Goal: Navigation & Orientation: Find specific page/section

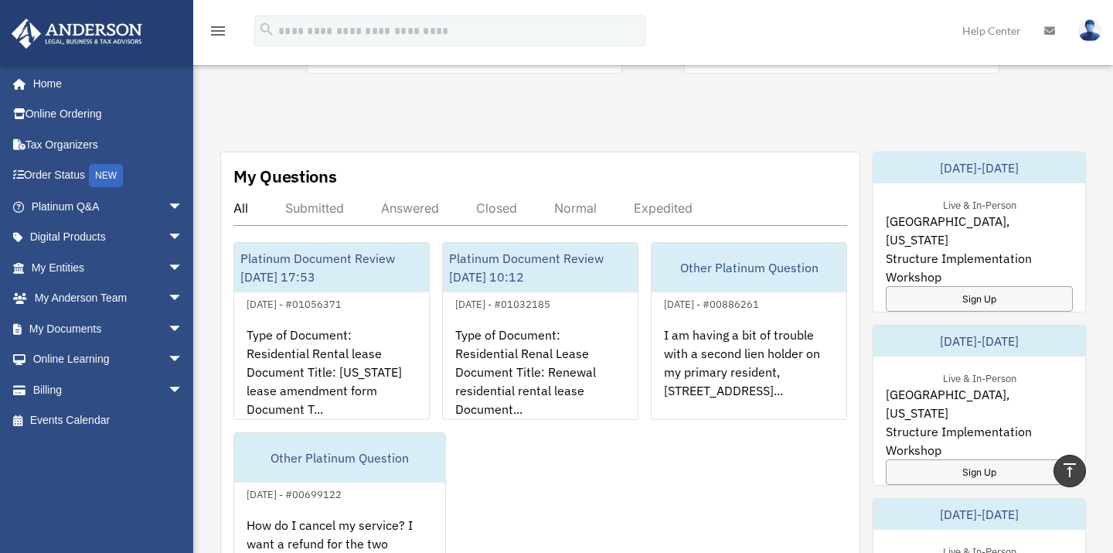
scroll to position [516, 0]
click at [168, 264] on span "arrow_drop_down" at bounding box center [183, 268] width 31 height 32
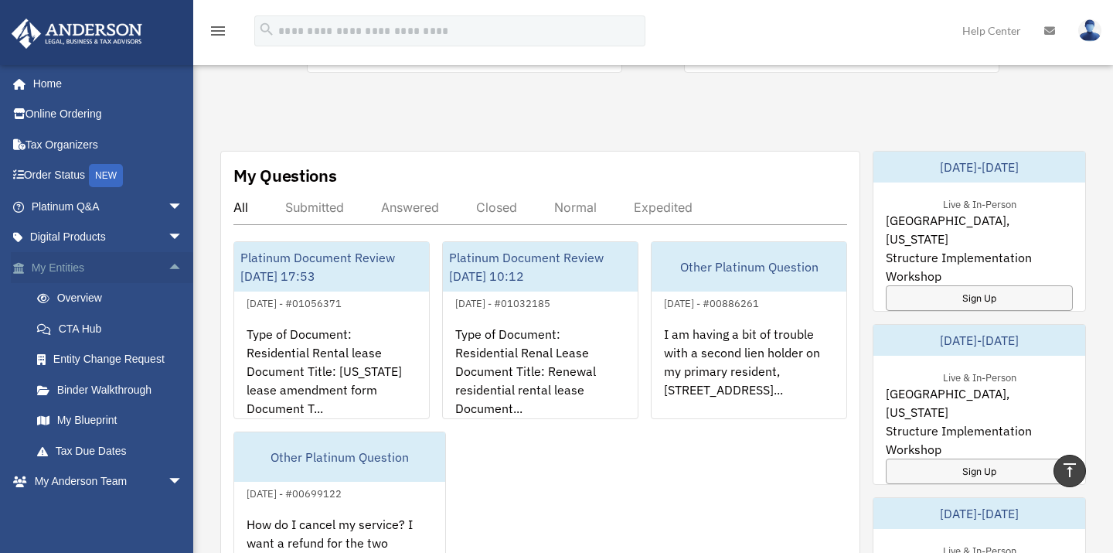
click at [168, 261] on span "arrow_drop_up" at bounding box center [183, 268] width 31 height 32
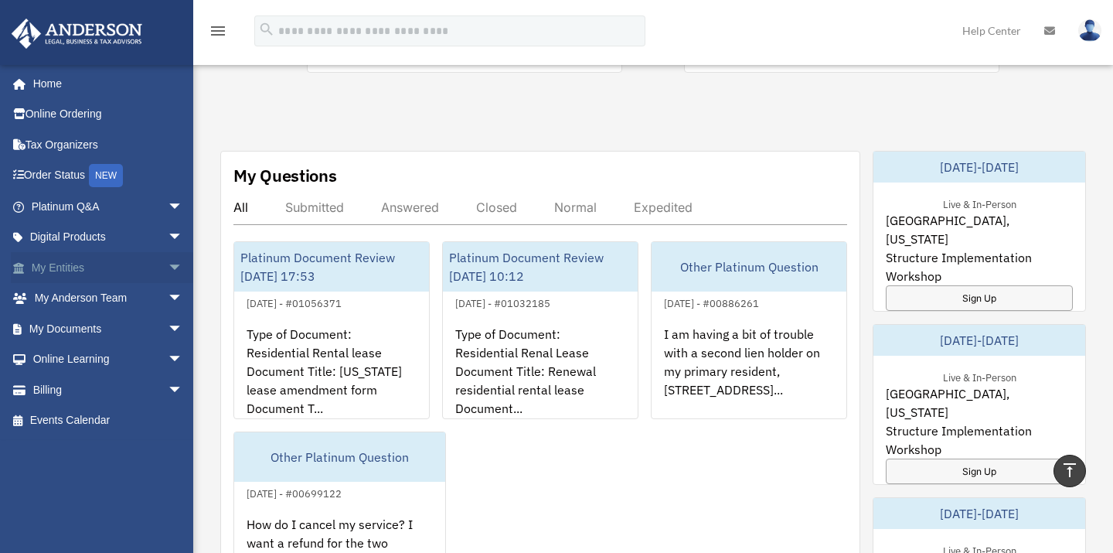
click at [168, 261] on span "arrow_drop_down" at bounding box center [183, 268] width 31 height 32
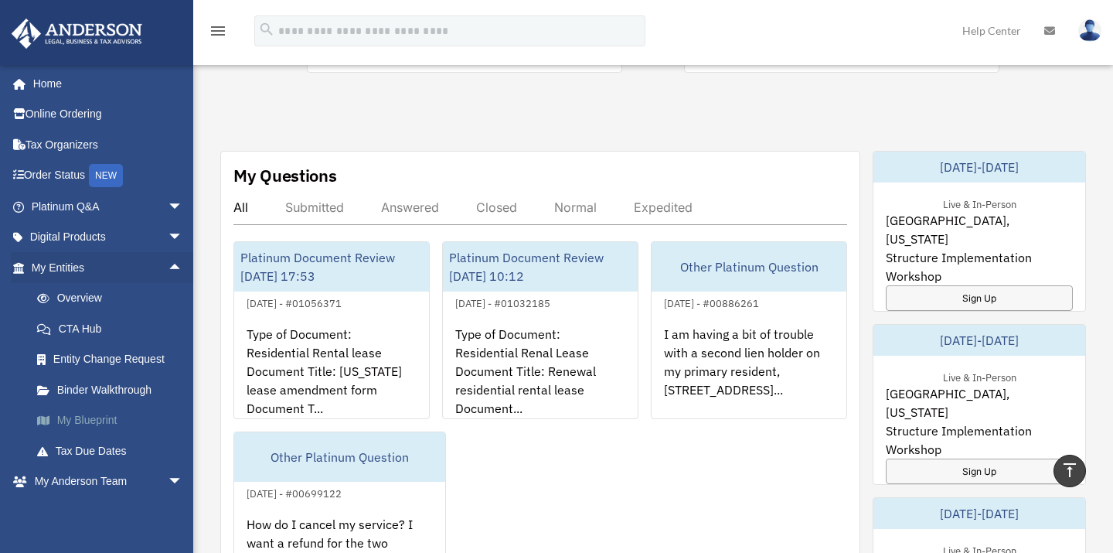
click at [68, 418] on link "My Blueprint" at bounding box center [114, 420] width 185 height 31
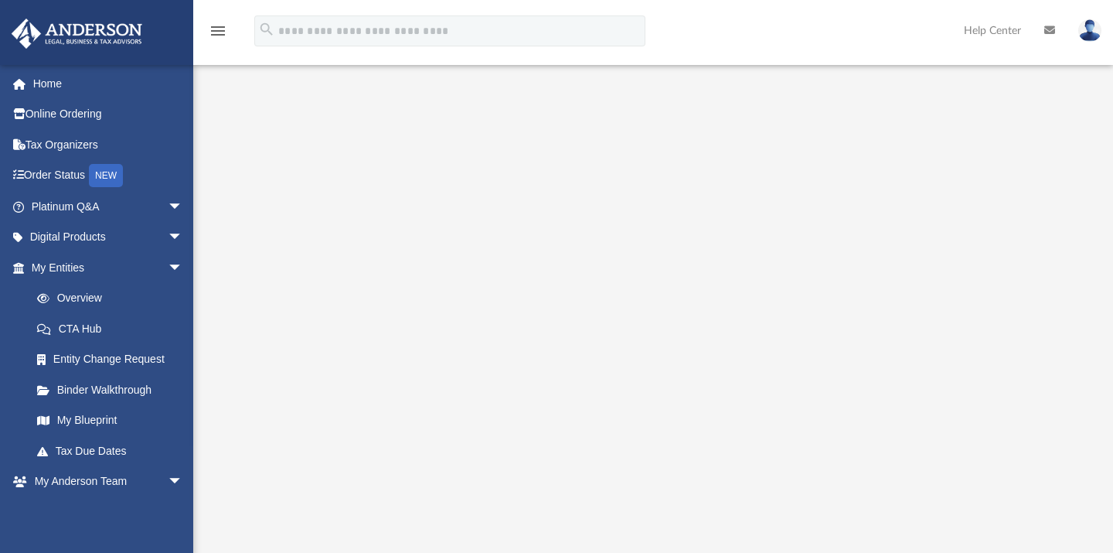
scroll to position [44, 0]
